Goal: Transaction & Acquisition: Purchase product/service

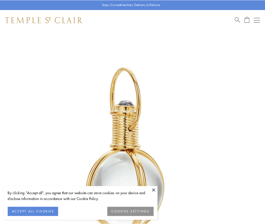
scroll to position [132, 0]
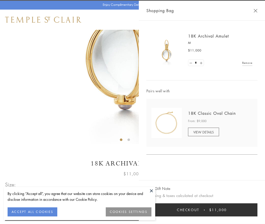
click at [202, 210] on button "Checkout $11,000" at bounding box center [201, 210] width 111 height 13
